Goal: Check status: Check status

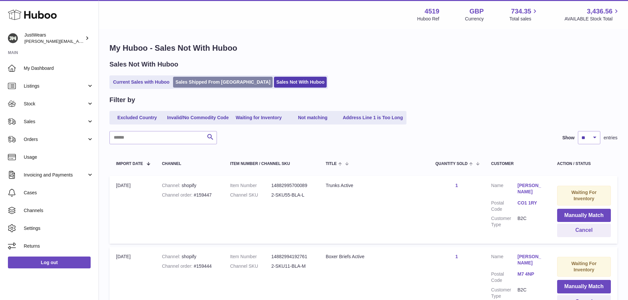
click at [198, 80] on link "Sales Shipped From [GEOGRAPHIC_DATA]" at bounding box center [223, 82] width 100 height 11
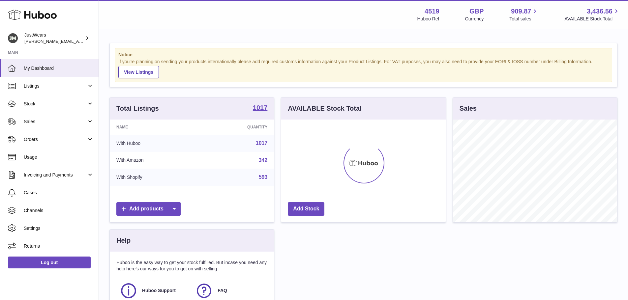
scroll to position [103, 164]
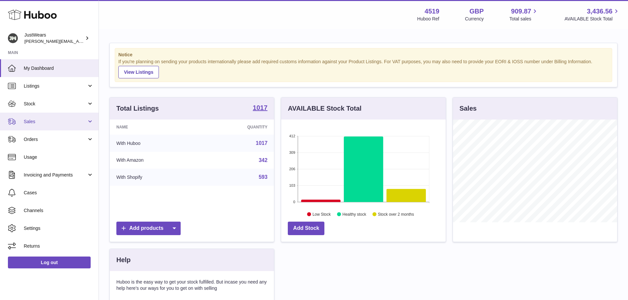
click at [89, 122] on link "Sales" at bounding box center [49, 122] width 99 height 18
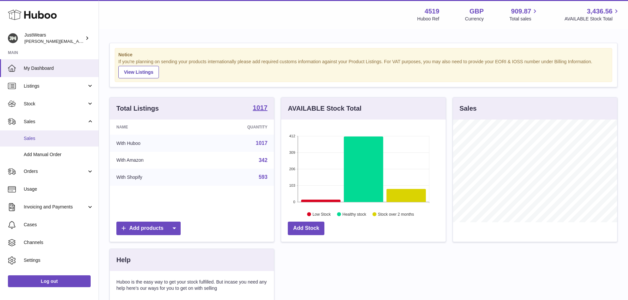
click at [58, 138] on span "Sales" at bounding box center [59, 138] width 70 height 6
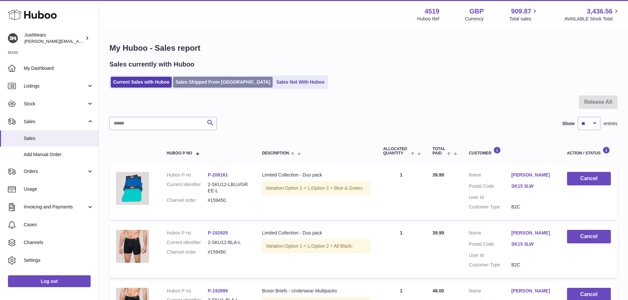
click at [204, 84] on link "Sales Shipped From Huboo" at bounding box center [223, 82] width 100 height 11
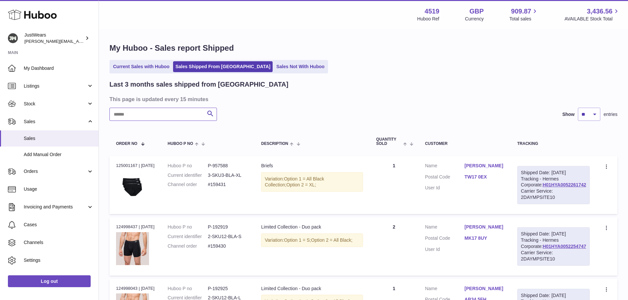
click at [160, 119] on input "text" at bounding box center [162, 114] width 107 height 13
paste input "**********"
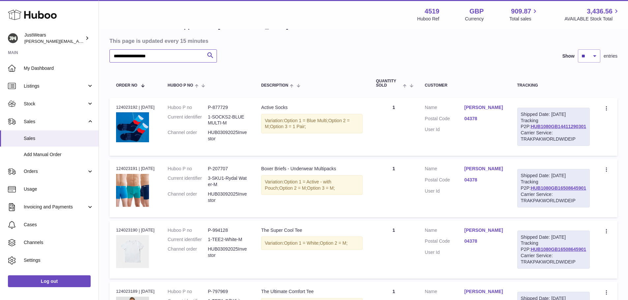
scroll to position [66, 0]
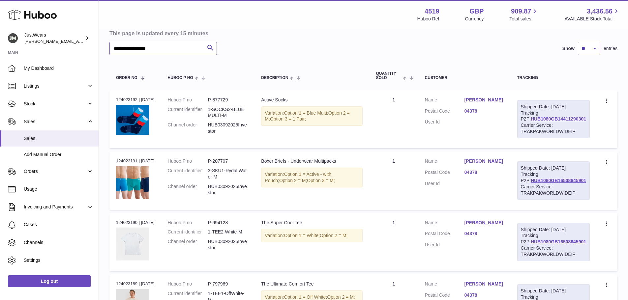
type input "**********"
click at [480, 112] on link "04378" at bounding box center [484, 111] width 40 height 6
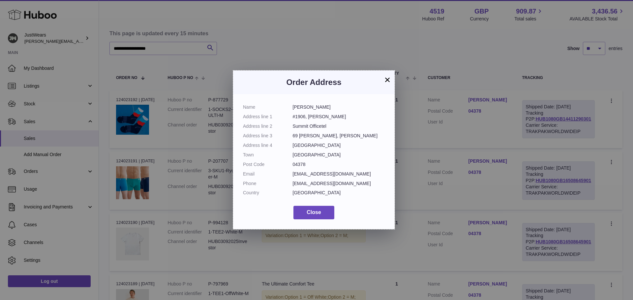
drag, startPoint x: 233, startPoint y: 71, endPoint x: 394, endPoint y: 229, distance: 226.5
click at [394, 229] on div "490 X 482" at bounding box center [316, 173] width 633 height 479
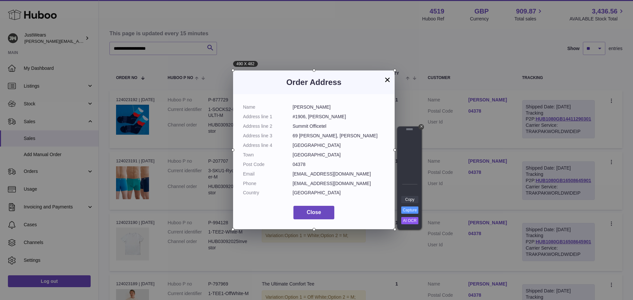
click at [412, 199] on link "Copy" at bounding box center [409, 199] width 17 height 7
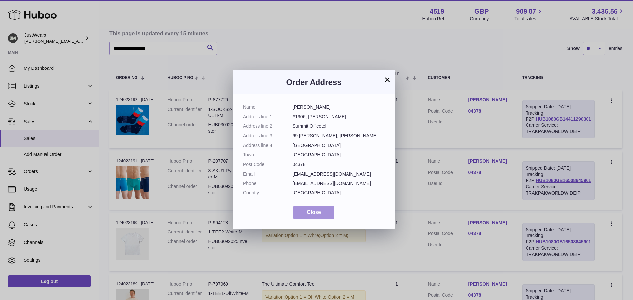
click at [318, 213] on span "Close" at bounding box center [313, 213] width 14 height 6
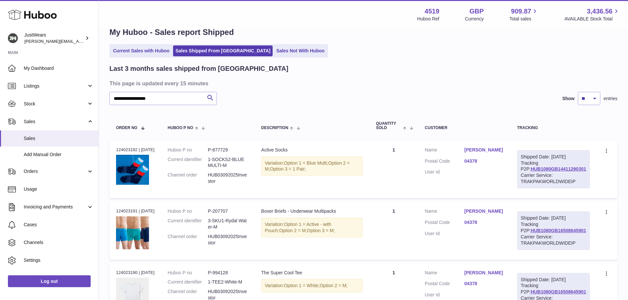
scroll to position [0, 0]
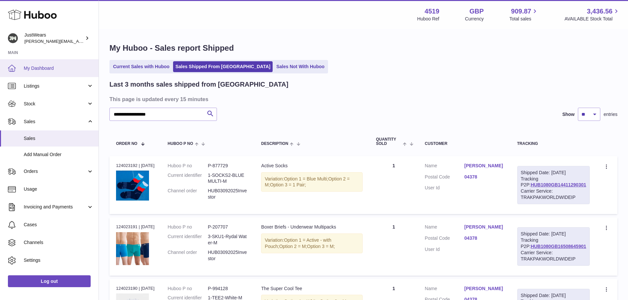
click at [40, 66] on span "My Dashboard" at bounding box center [59, 68] width 70 height 6
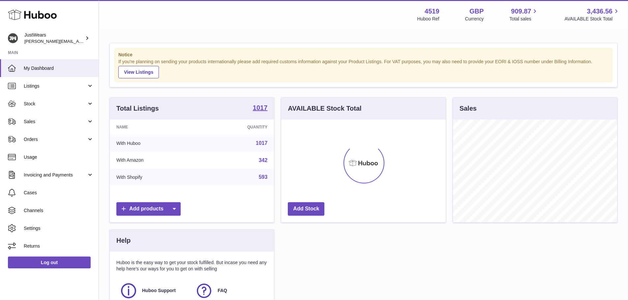
scroll to position [103, 164]
